Goal: Information Seeking & Learning: Check status

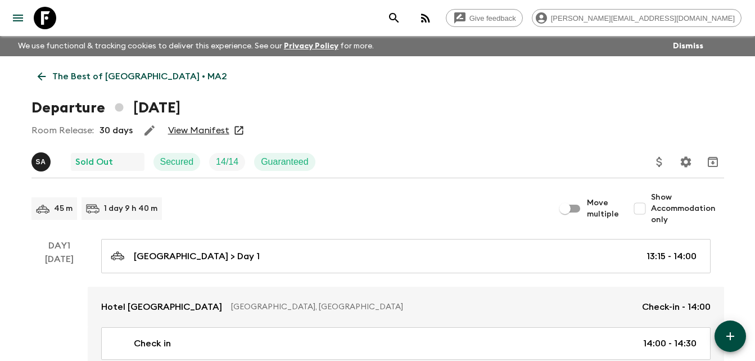
drag, startPoint x: 0, startPoint y: 0, endPoint x: 42, endPoint y: 77, distance: 87.8
click at [42, 77] on icon at bounding box center [41, 76] width 12 height 12
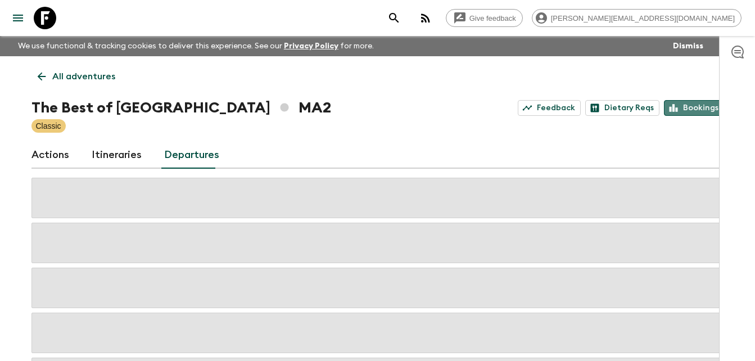
click at [693, 107] on link "Bookings" at bounding box center [694, 108] width 60 height 16
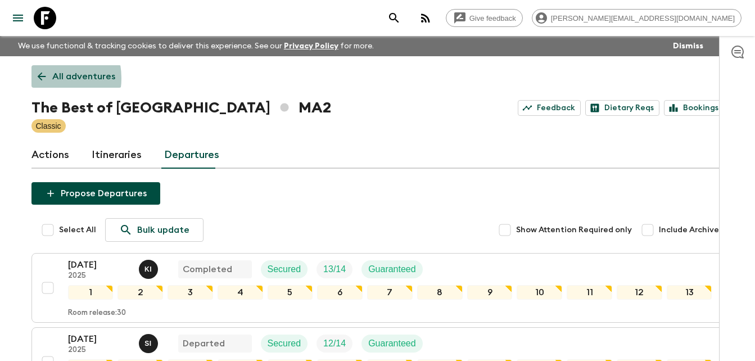
click at [40, 78] on icon at bounding box center [41, 76] width 8 height 8
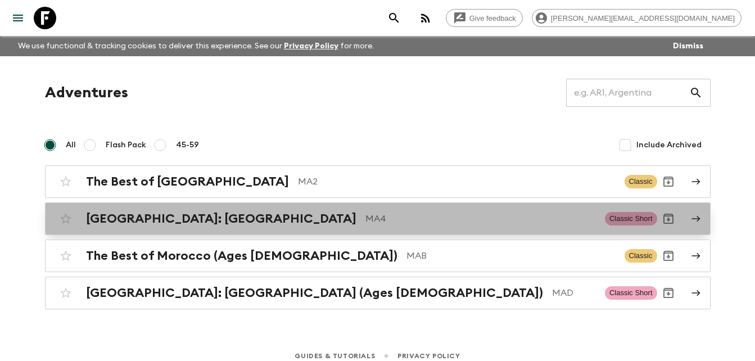
click at [205, 218] on h2 "[GEOGRAPHIC_DATA]: [GEOGRAPHIC_DATA]" at bounding box center [221, 218] width 270 height 15
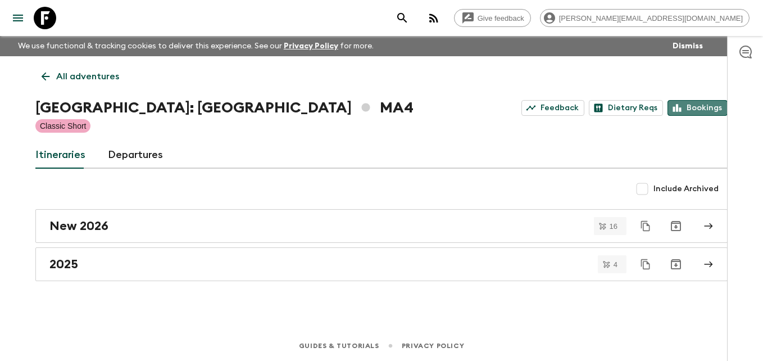
click at [700, 110] on link "Bookings" at bounding box center [698, 108] width 60 height 16
click at [151, 156] on link "Departures" at bounding box center [135, 155] width 55 height 27
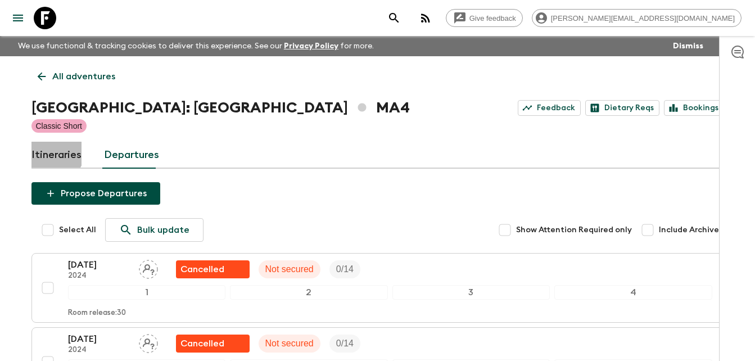
click at [46, 149] on link "Itineraries" at bounding box center [56, 155] width 50 height 27
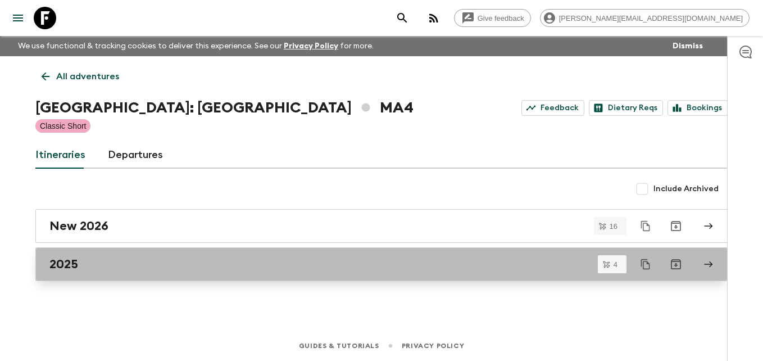
click at [73, 260] on h2 "2025" at bounding box center [63, 264] width 29 height 15
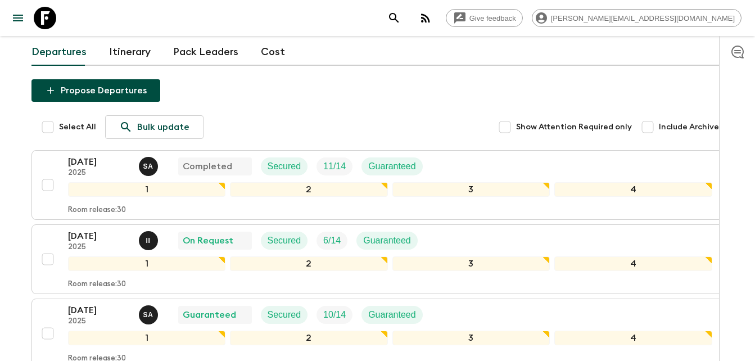
scroll to position [112, 0]
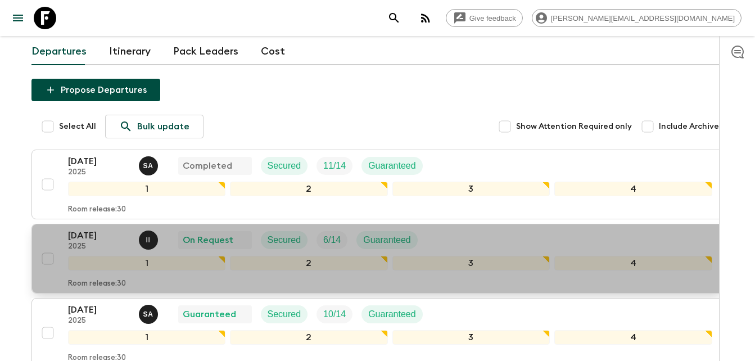
click at [85, 229] on p "[DATE]" at bounding box center [99, 235] width 62 height 13
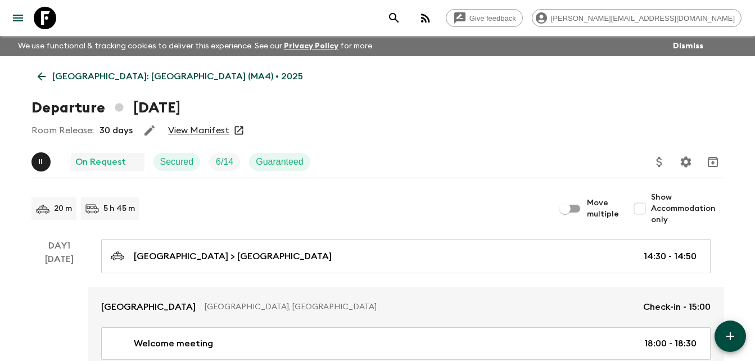
click at [208, 131] on link "View Manifest" at bounding box center [198, 130] width 61 height 11
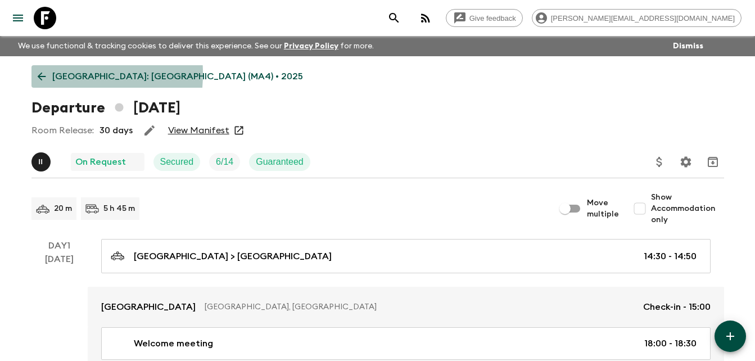
click at [39, 74] on icon at bounding box center [41, 76] width 12 height 12
